Goal: Task Accomplishment & Management: Use online tool/utility

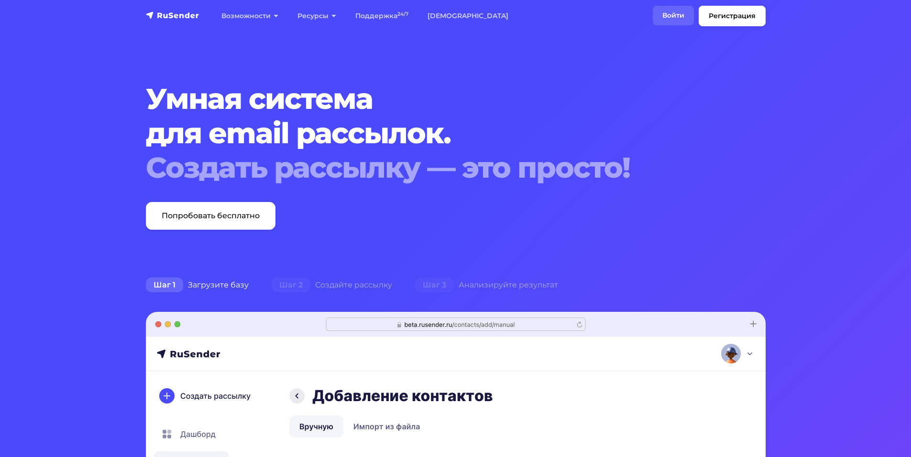
click at [682, 16] on link "Войти" at bounding box center [673, 16] width 41 height 20
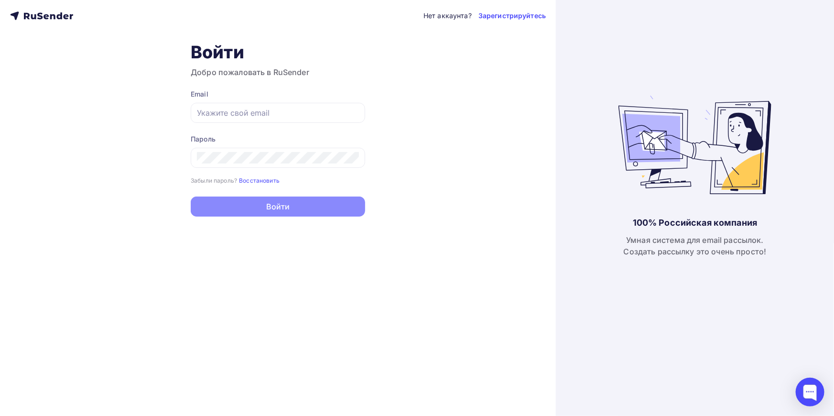
type input "[EMAIL_ADDRESS][DOMAIN_NAME]"
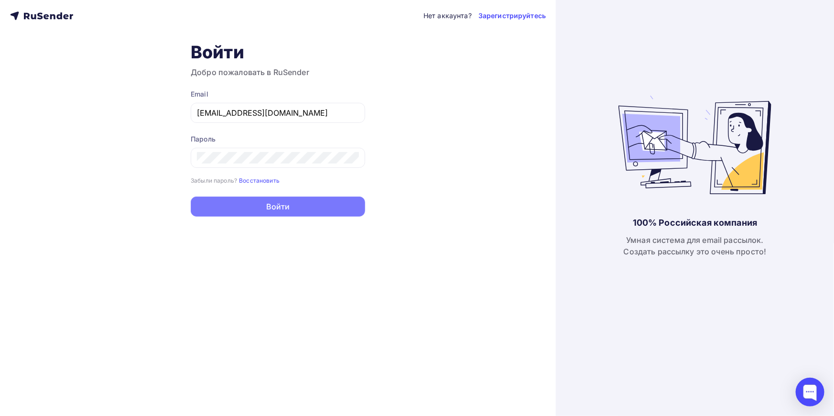
click at [301, 206] on button "Войти" at bounding box center [278, 206] width 174 height 20
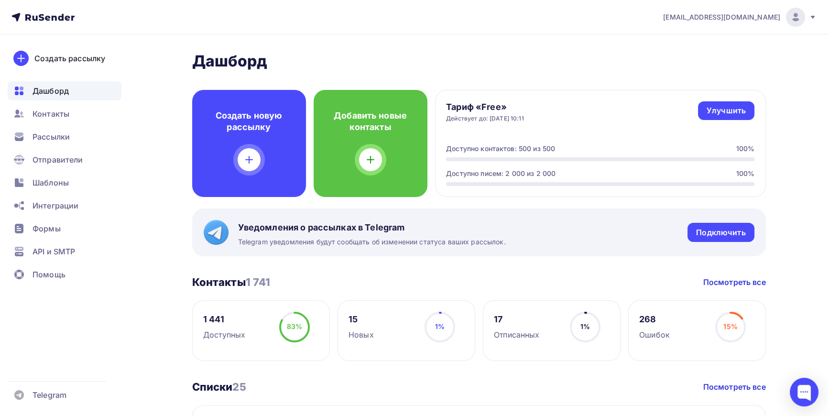
click at [790, 15] on img at bounding box center [795, 16] width 11 height 11
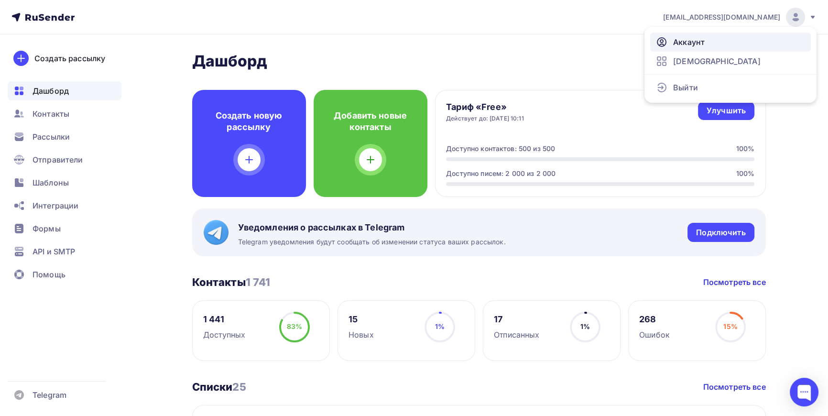
click at [684, 42] on span "Аккаунт" at bounding box center [689, 41] width 32 height 11
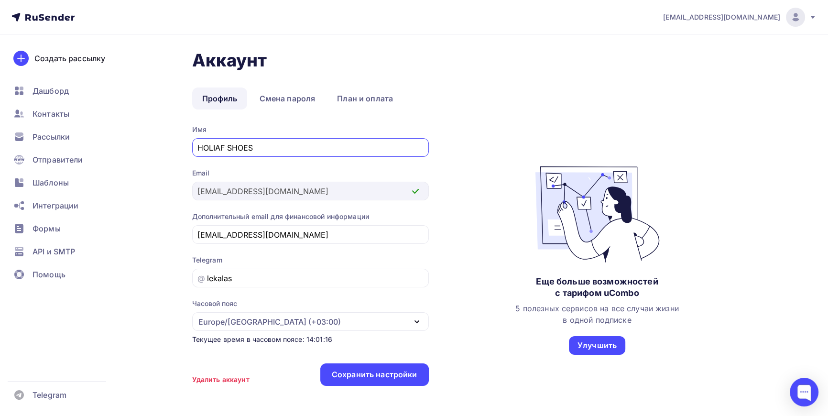
click at [795, 14] on img at bounding box center [795, 16] width 11 height 11
click at [681, 61] on span "[DEMOGRAPHIC_DATA]" at bounding box center [716, 60] width 87 height 11
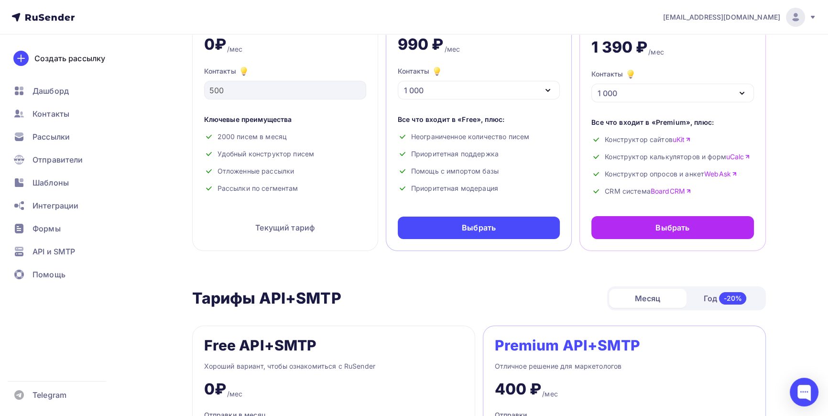
scroll to position [174, 0]
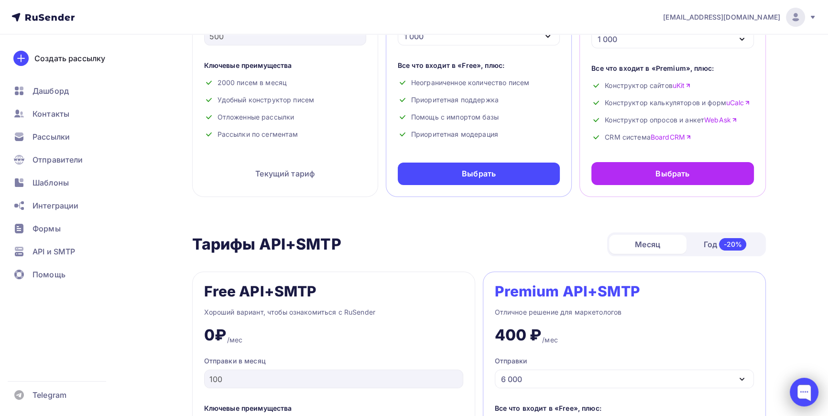
click at [805, 392] on div at bounding box center [804, 392] width 29 height 29
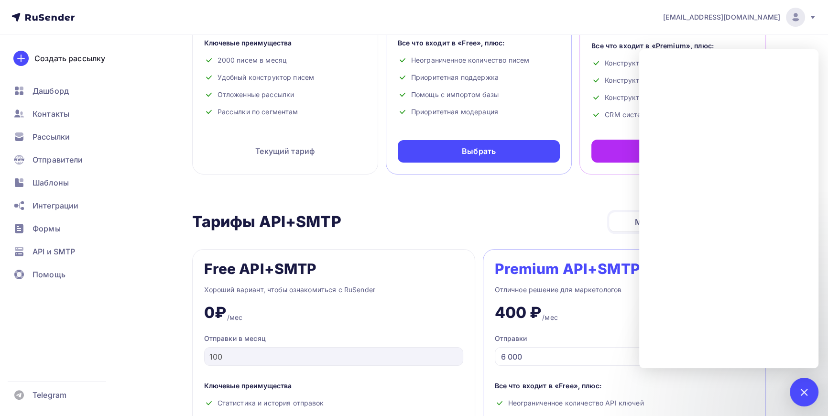
scroll to position [217, 0]
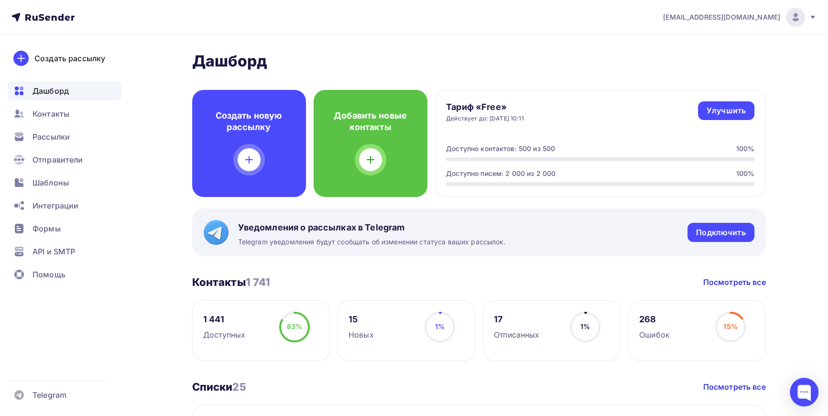
click at [561, 91] on div "Тариф «Free» Действует до: [DATE] 10:11 Улучшить Улучшить Доступно контактов: 5…" at bounding box center [600, 143] width 331 height 107
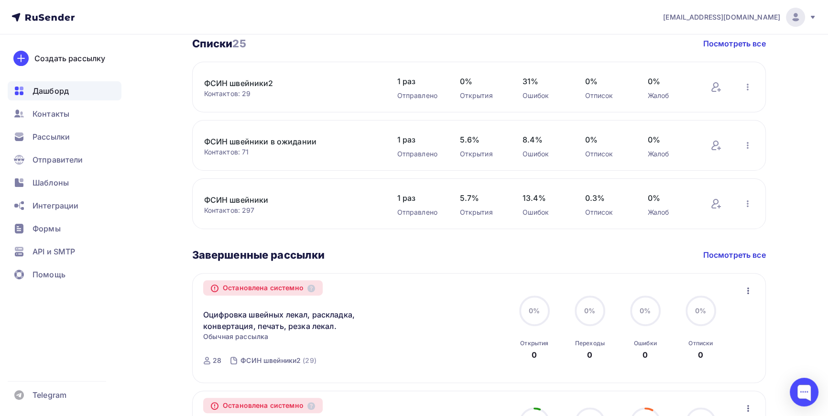
scroll to position [261, 0]
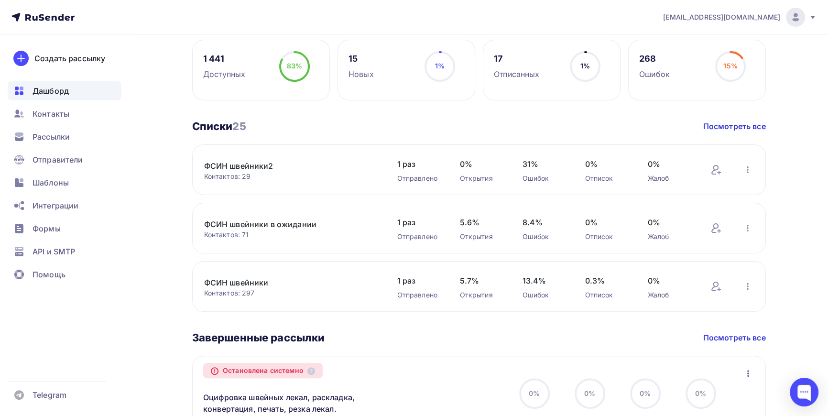
click at [247, 163] on link "ФСИН швейники2" at bounding box center [285, 165] width 163 height 11
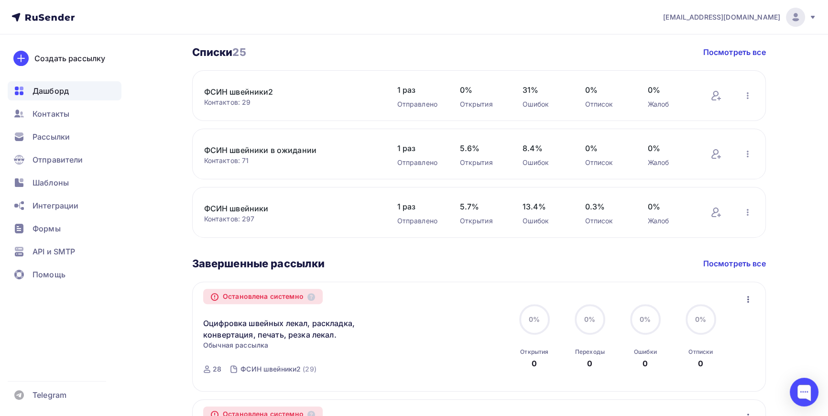
scroll to position [348, 0]
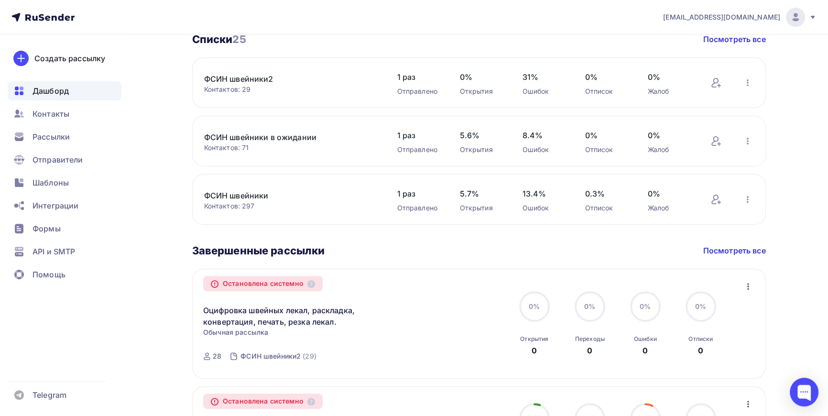
click at [232, 196] on link "ФСИН швейники" at bounding box center [285, 195] width 163 height 11
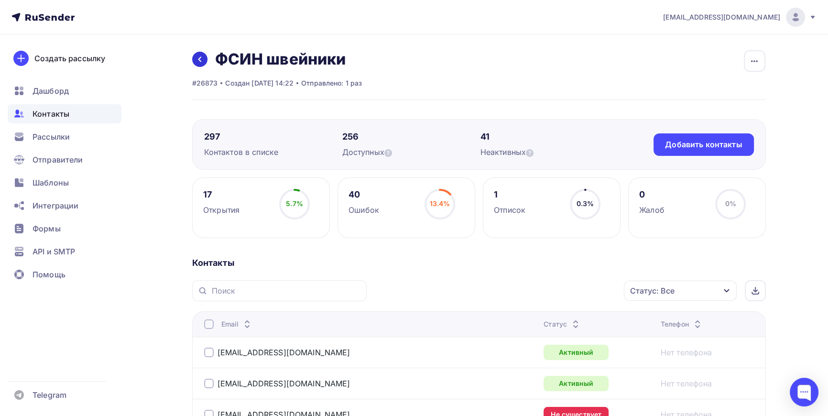
click at [198, 58] on icon at bounding box center [200, 59] width 8 height 8
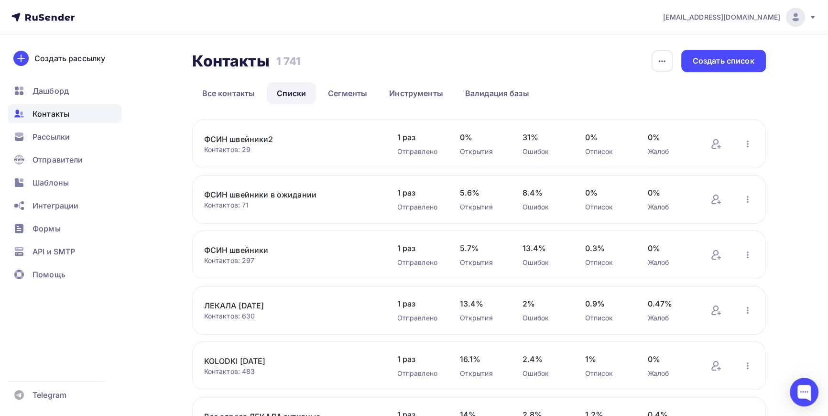
click at [239, 193] on link "ФСИН швейники в ожидании" at bounding box center [285, 194] width 163 height 11
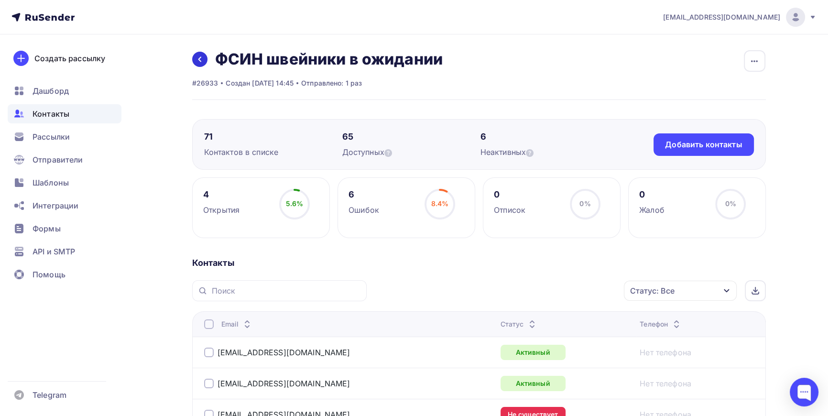
click at [196, 59] on icon at bounding box center [200, 59] width 8 height 8
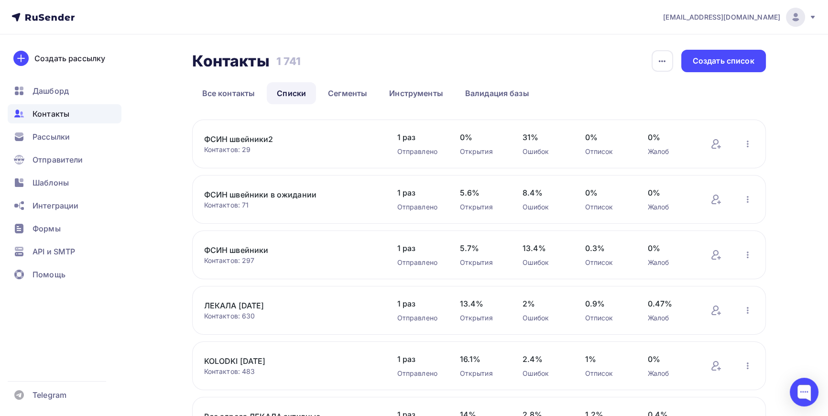
click at [238, 138] on link "ФСИН швейники2" at bounding box center [285, 138] width 163 height 11
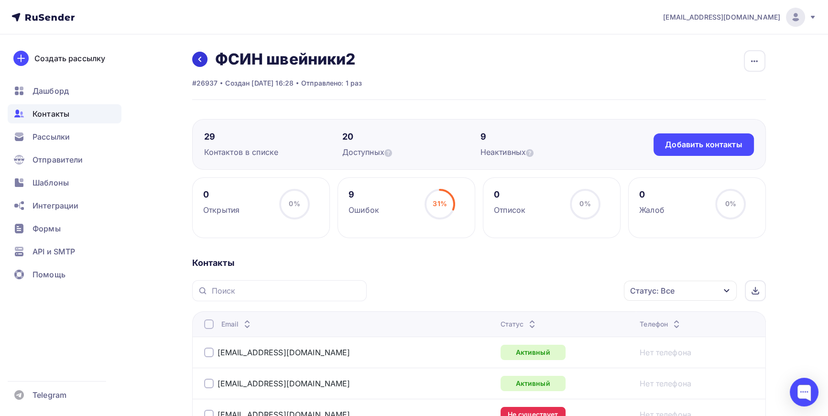
click at [200, 61] on icon at bounding box center [199, 59] width 3 height 5
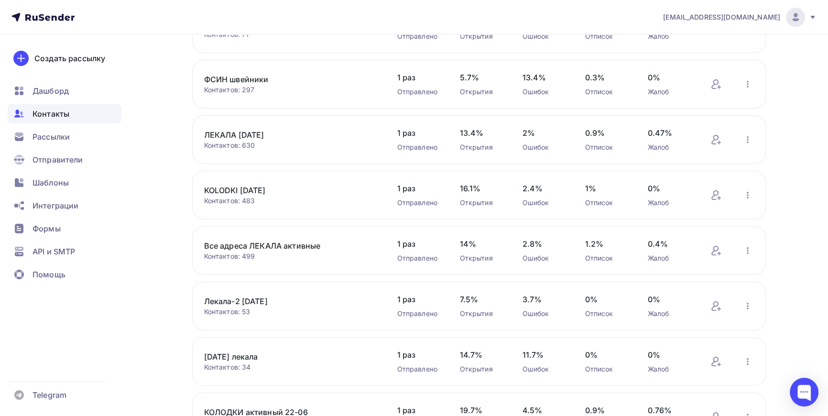
scroll to position [174, 0]
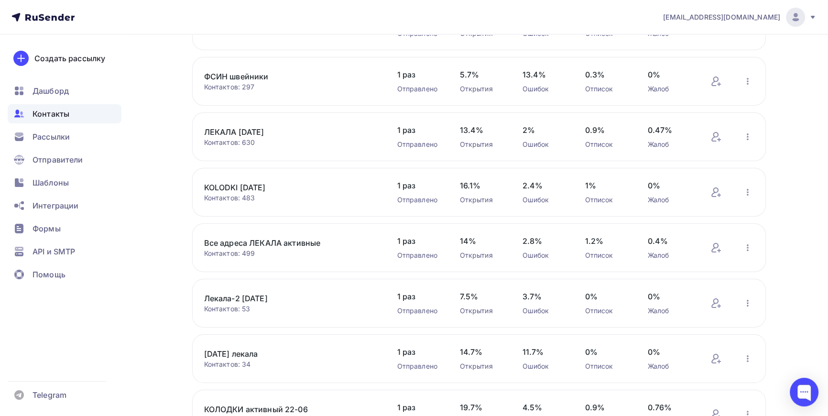
click at [254, 132] on link "ЛЕКАЛА [DATE]" at bounding box center [285, 131] width 163 height 11
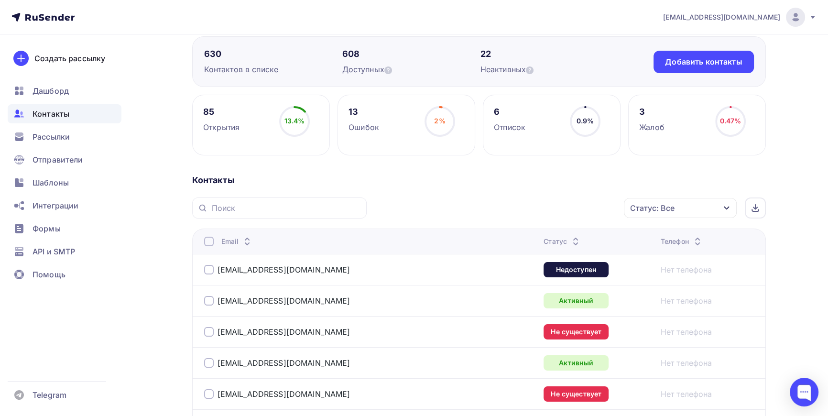
scroll to position [87, 0]
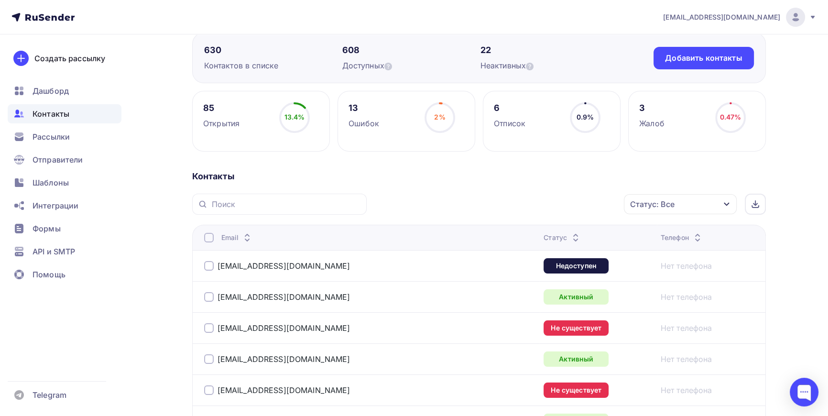
click at [727, 200] on icon "button" at bounding box center [727, 204] width 8 height 8
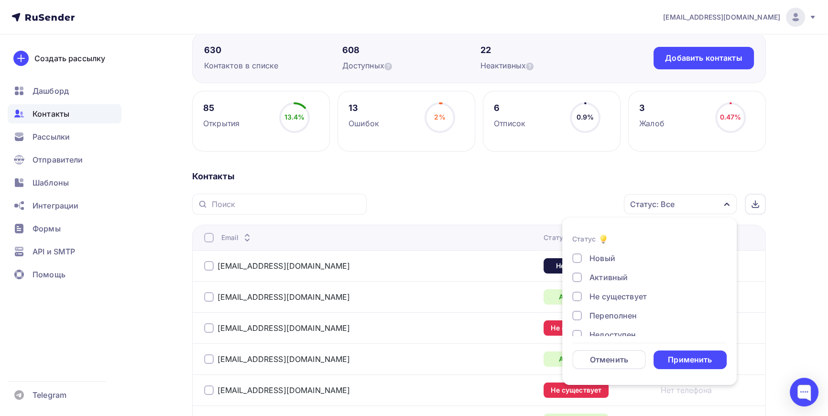
click at [576, 280] on div at bounding box center [577, 277] width 10 height 10
click at [682, 360] on div "Применить" at bounding box center [690, 359] width 44 height 11
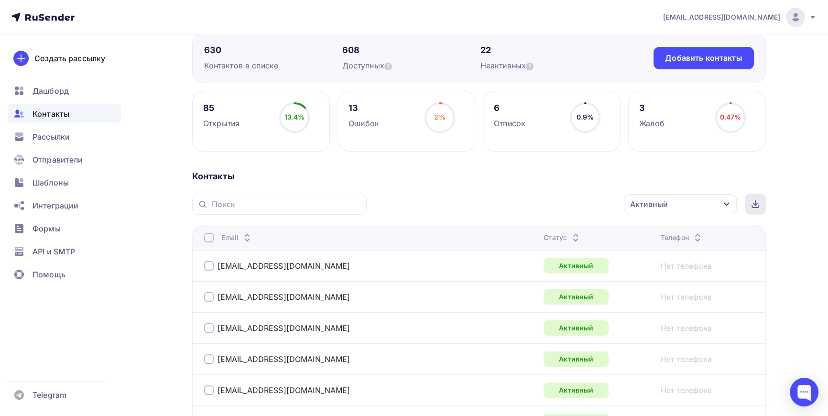
click at [760, 204] on div at bounding box center [755, 204] width 21 height 21
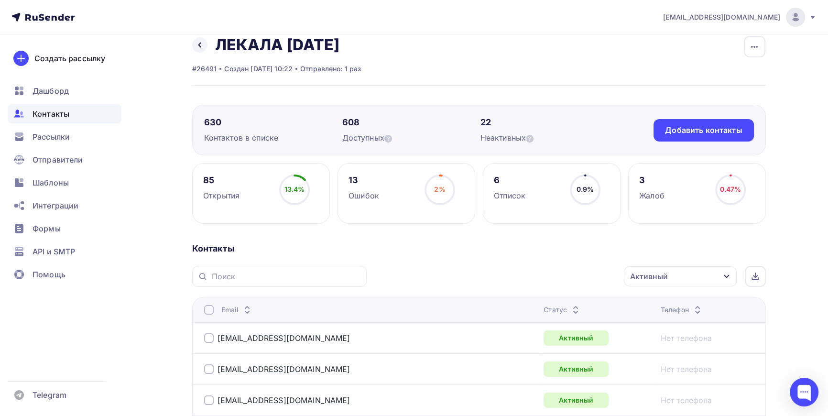
scroll to position [0, 0]
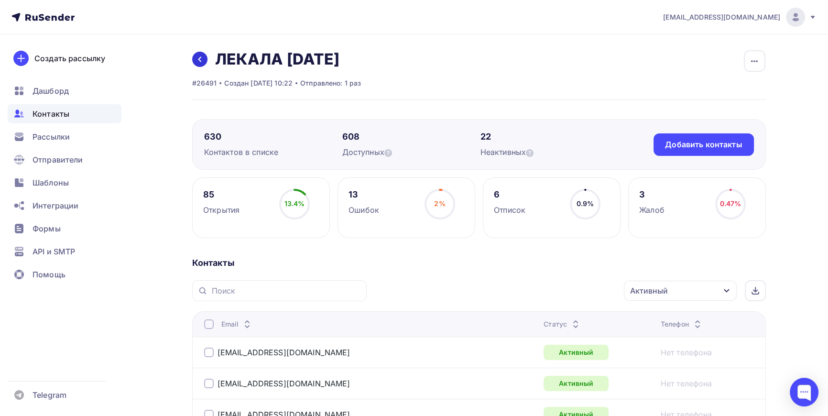
click at [200, 59] on icon at bounding box center [200, 59] width 8 height 8
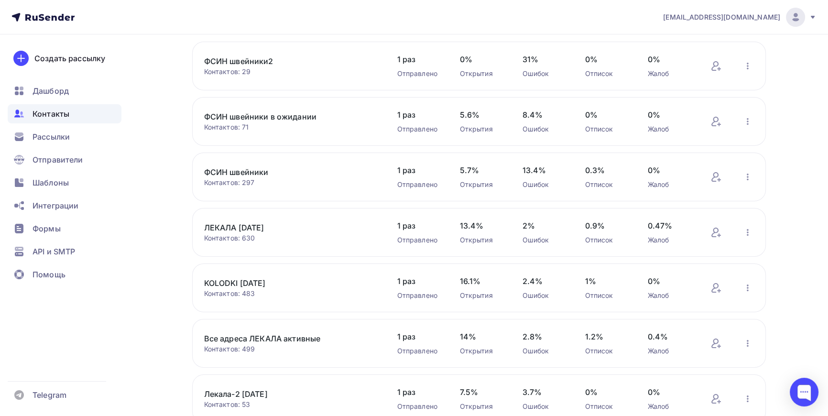
scroll to position [87, 0]
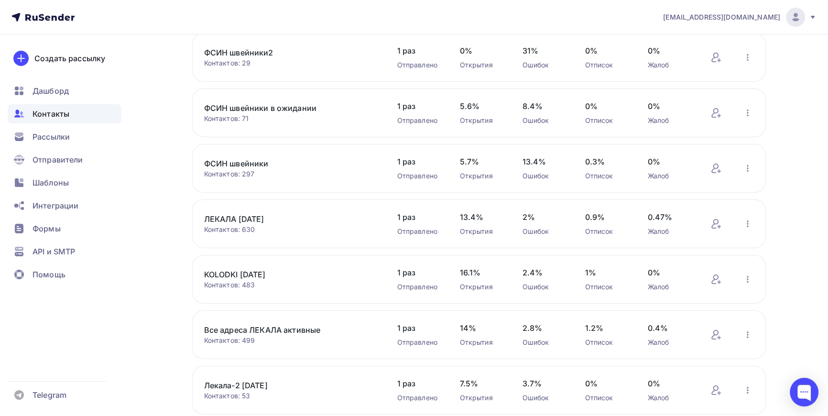
click at [257, 218] on link "ЛЕКАЛА [DATE]" at bounding box center [285, 218] width 163 height 11
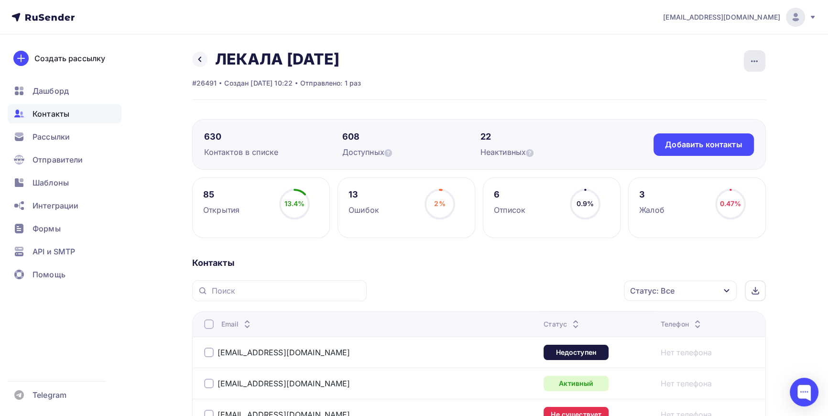
click at [750, 63] on icon "button" at bounding box center [754, 60] width 11 height 11
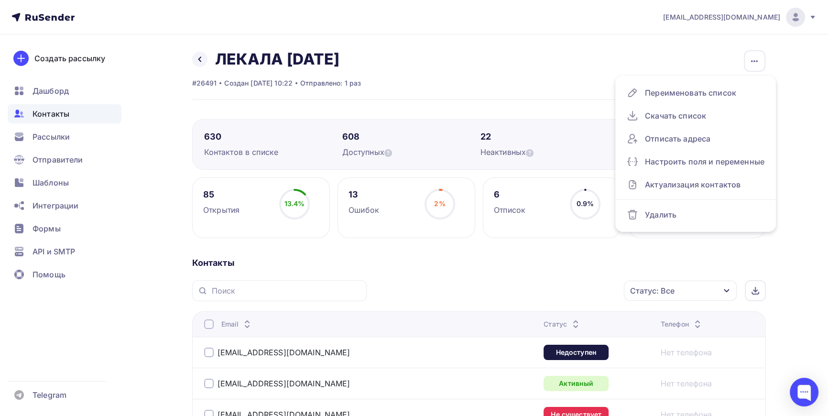
click at [578, 72] on div "Назад ЛЕКАЛА [DATE] Переименовать список Скачать список Отписать адреса Настрои…" at bounding box center [479, 75] width 574 height 50
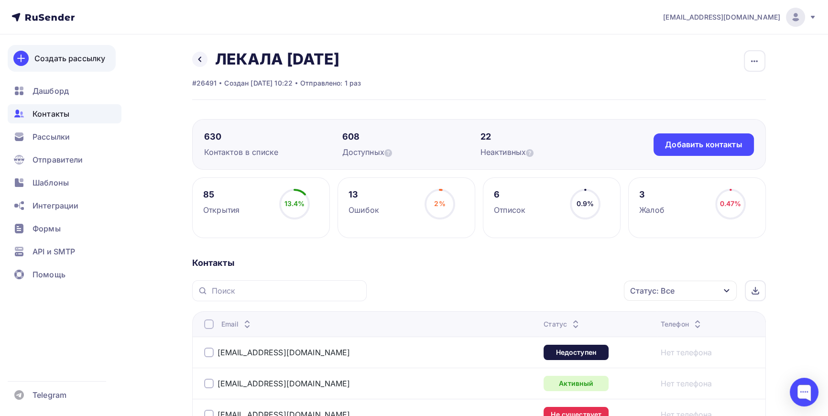
click at [60, 55] on div "Создать рассылку" at bounding box center [69, 58] width 71 height 11
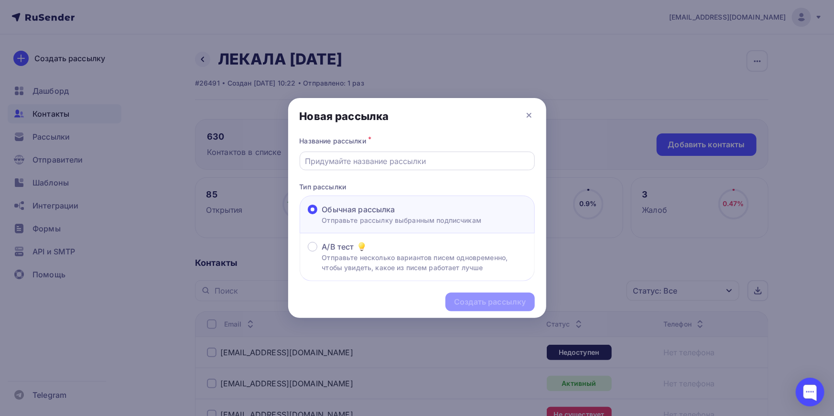
click at [386, 164] on input "text" at bounding box center [417, 160] width 224 height 11
type input "Лекала 499 ([DATE])"
